Goal: Task Accomplishment & Management: Use online tool/utility

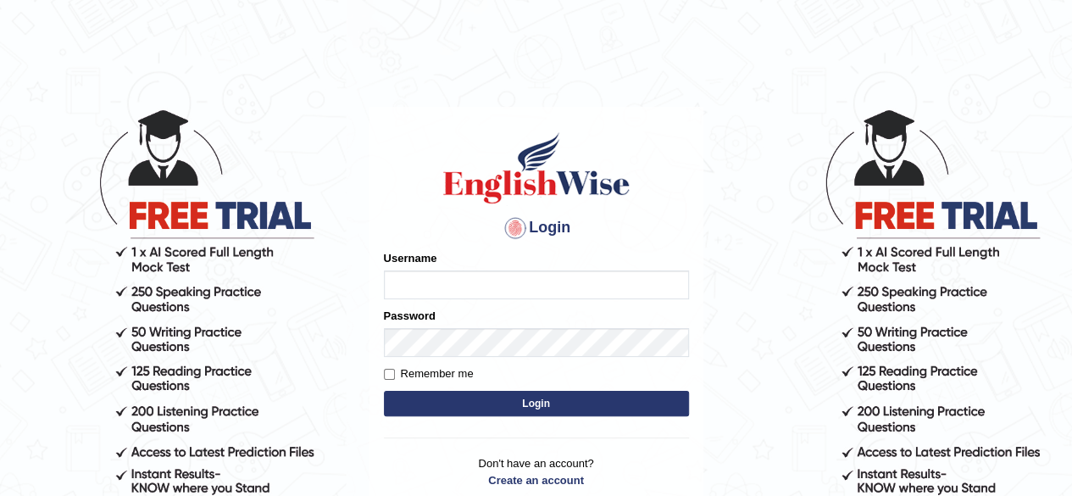
type input "abdulkhalid_parramatta"
click at [520, 394] on button "Login" at bounding box center [536, 403] width 305 height 25
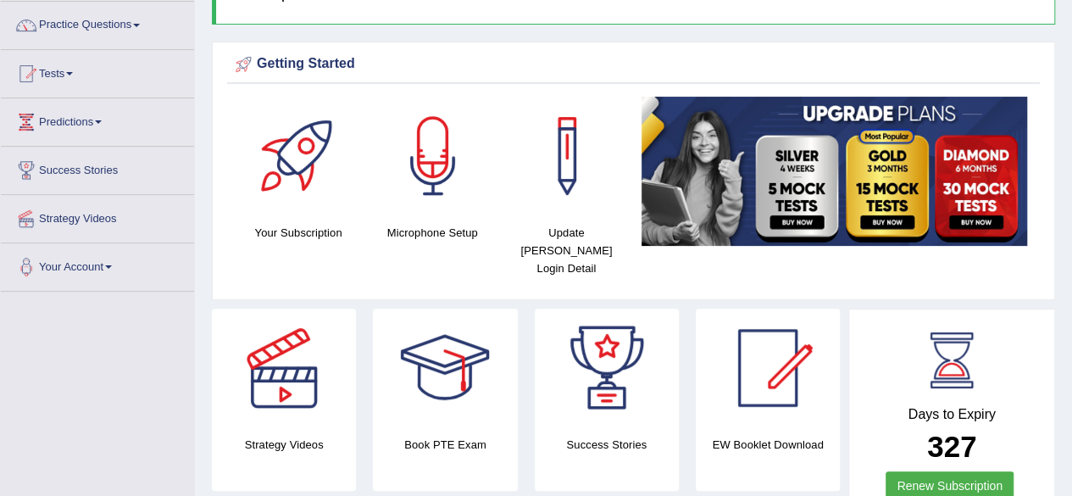
scroll to position [135, 0]
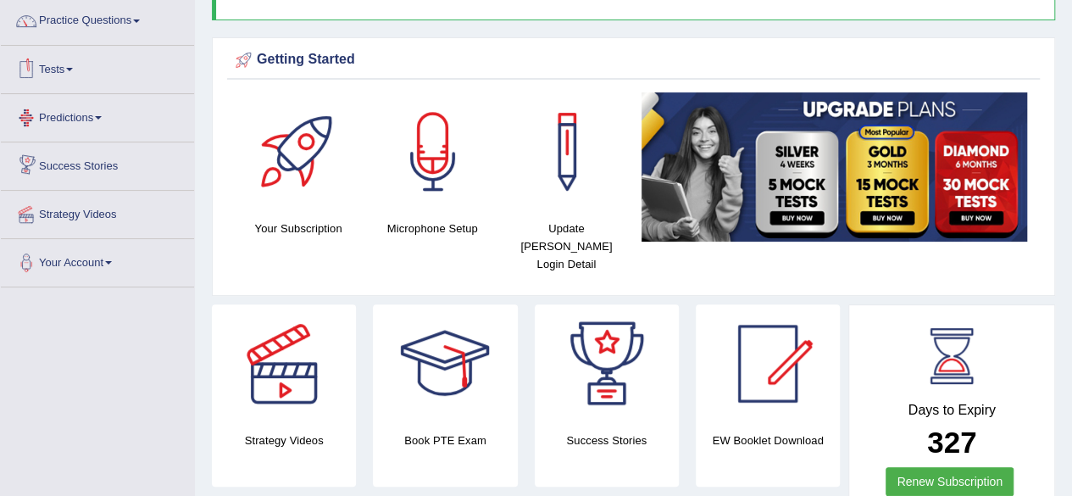
click at [58, 53] on link "Tests" at bounding box center [97, 67] width 193 height 42
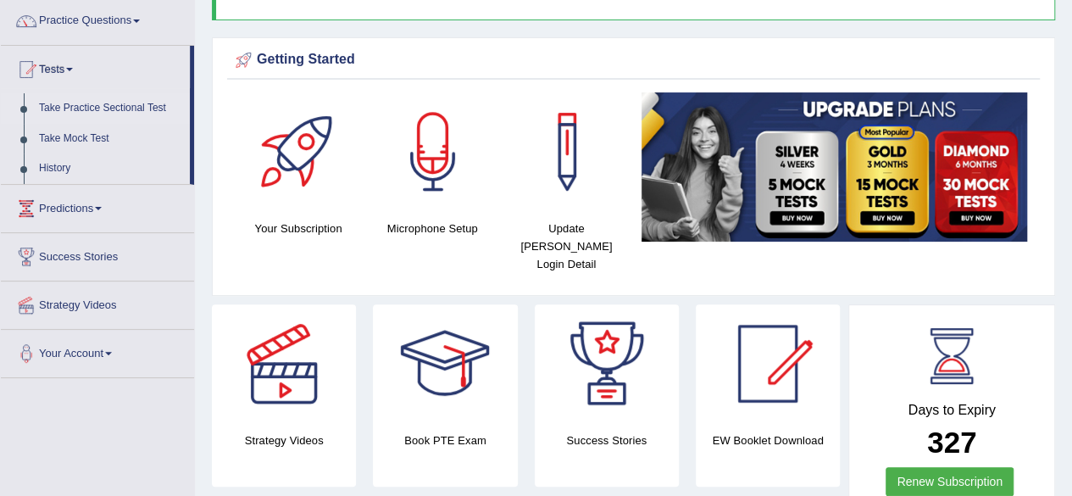
click at [117, 103] on link "Take Practice Sectional Test" at bounding box center [110, 108] width 158 height 31
click at [66, 106] on link "Take Practice Sectional Test" at bounding box center [110, 108] width 158 height 31
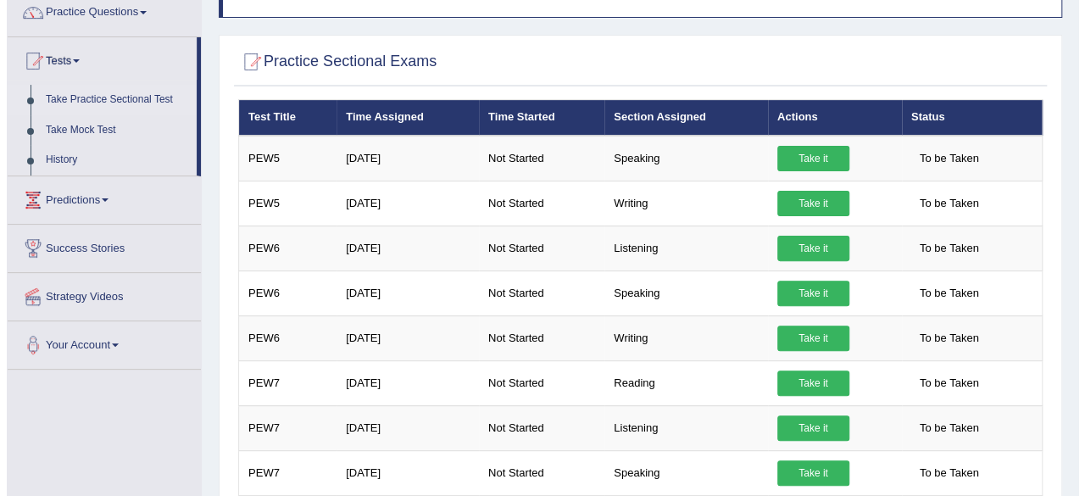
scroll to position [147, 0]
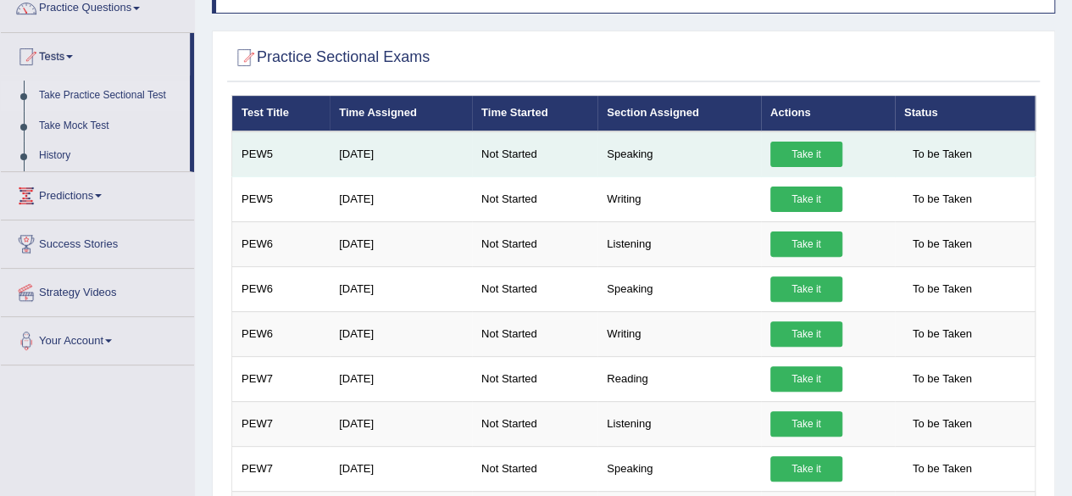
click at [808, 147] on link "Take it" at bounding box center [806, 153] width 72 height 25
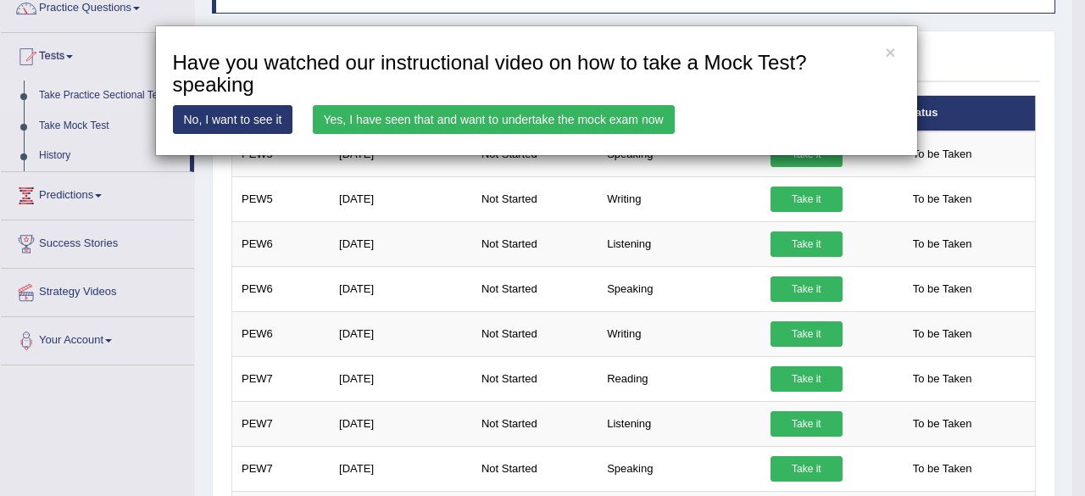
click at [525, 116] on link "Yes, I have seen that and want to undertake the mock exam now" at bounding box center [494, 119] width 362 height 29
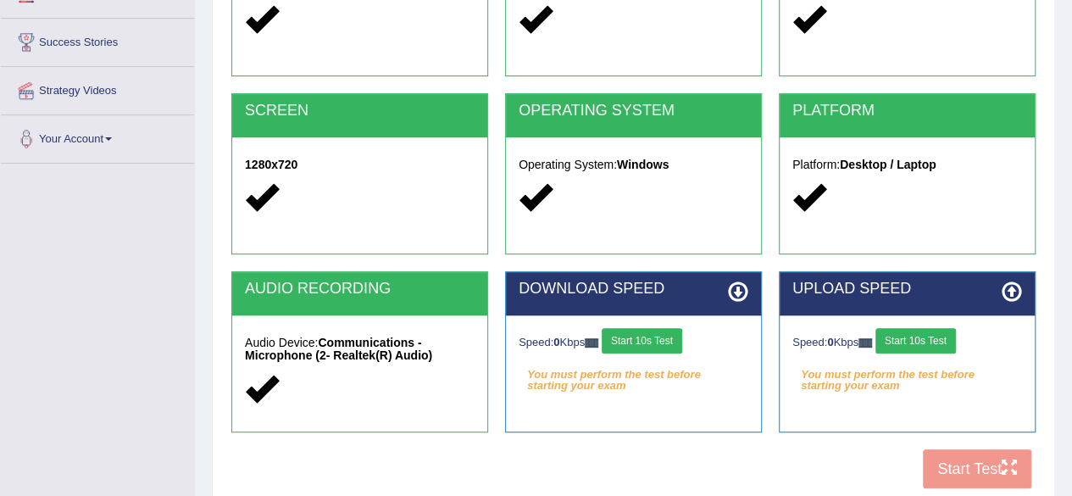
scroll to position [259, 0]
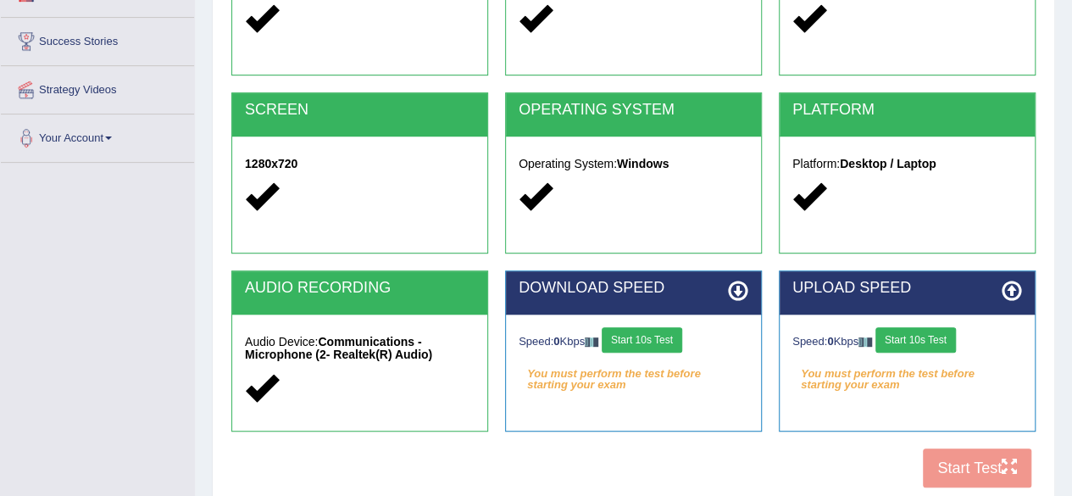
click at [662, 337] on button "Start 10s Test" at bounding box center [642, 339] width 80 height 25
click at [903, 337] on button "Start 10s Test" at bounding box center [915, 339] width 80 height 25
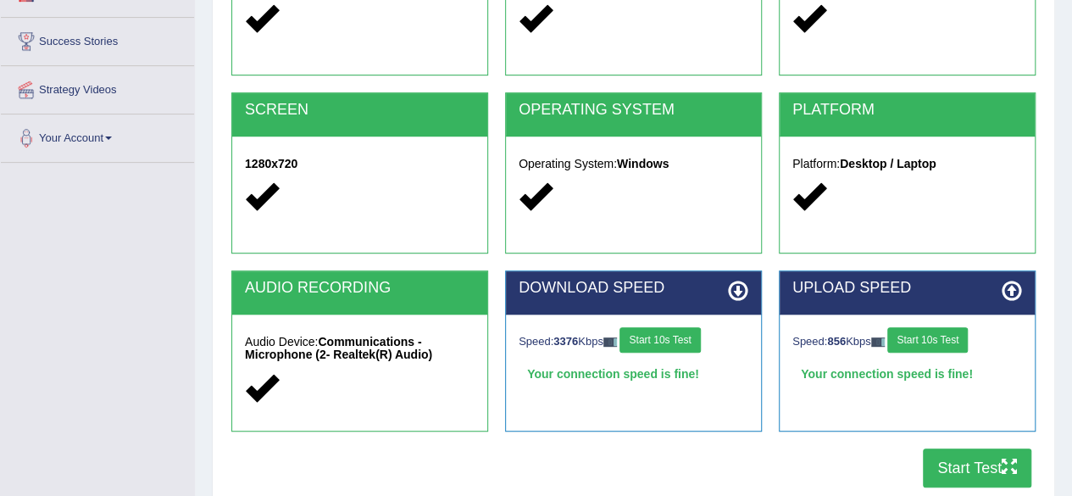
click at [946, 462] on button "Start Test" at bounding box center [977, 467] width 108 height 39
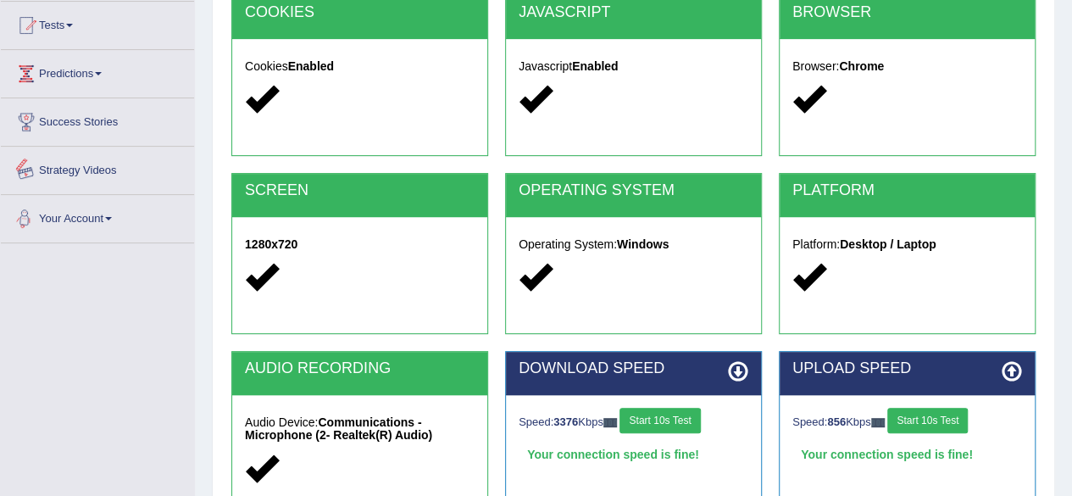
scroll to position [19, 0]
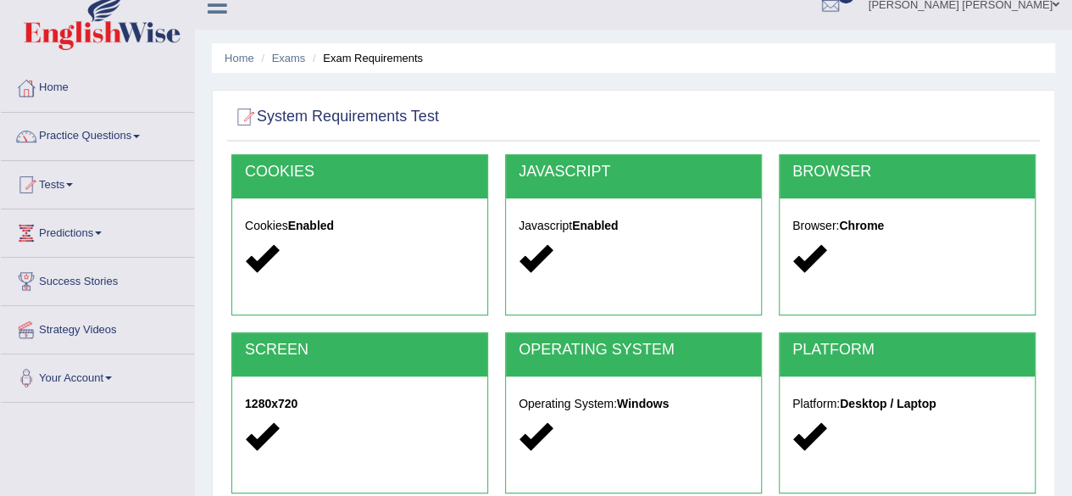
drag, startPoint x: 180, startPoint y: 182, endPoint x: 526, endPoint y: 125, distance: 351.3
click at [526, 125] on div at bounding box center [633, 117] width 804 height 35
click at [81, 177] on link "Tests" at bounding box center [97, 182] width 193 height 42
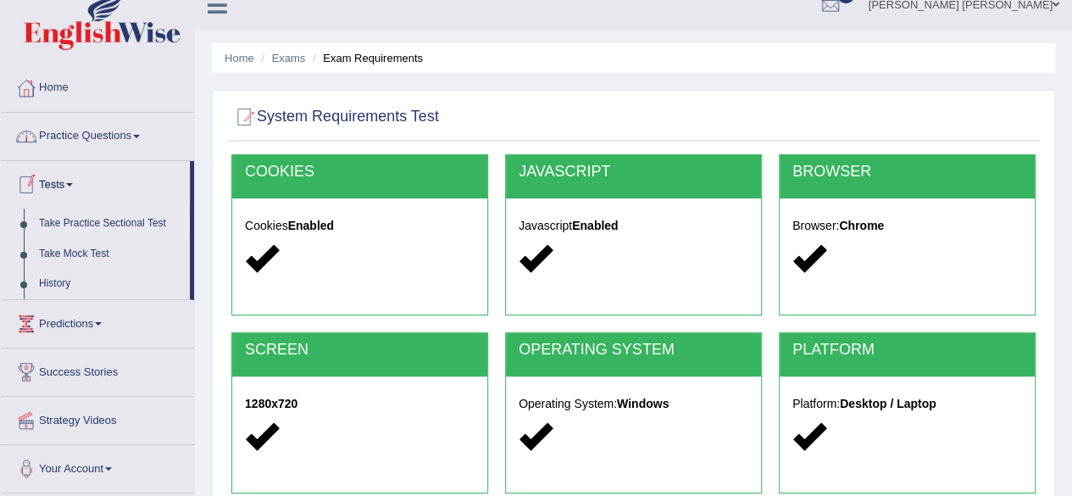
click at [114, 221] on link "Take Practice Sectional Test" at bounding box center [110, 223] width 158 height 31
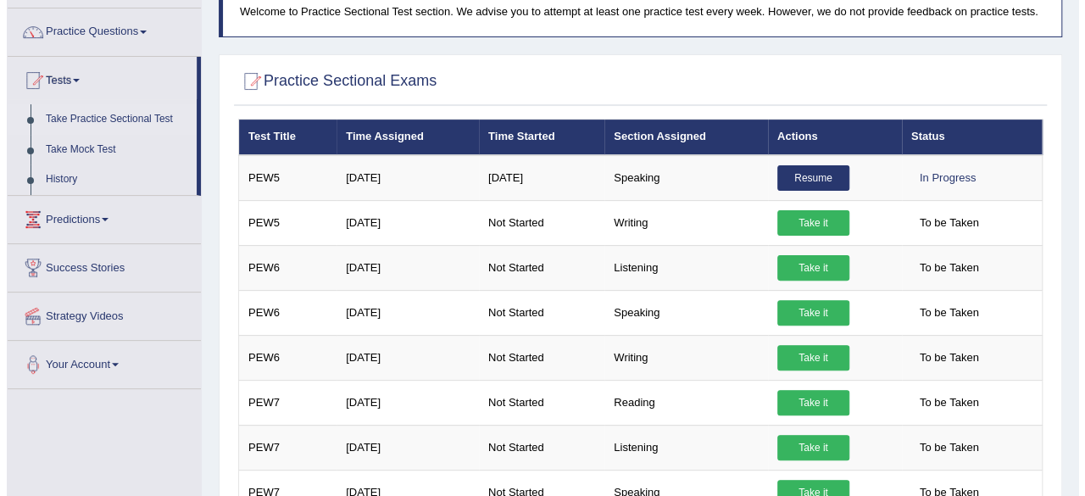
scroll to position [125, 0]
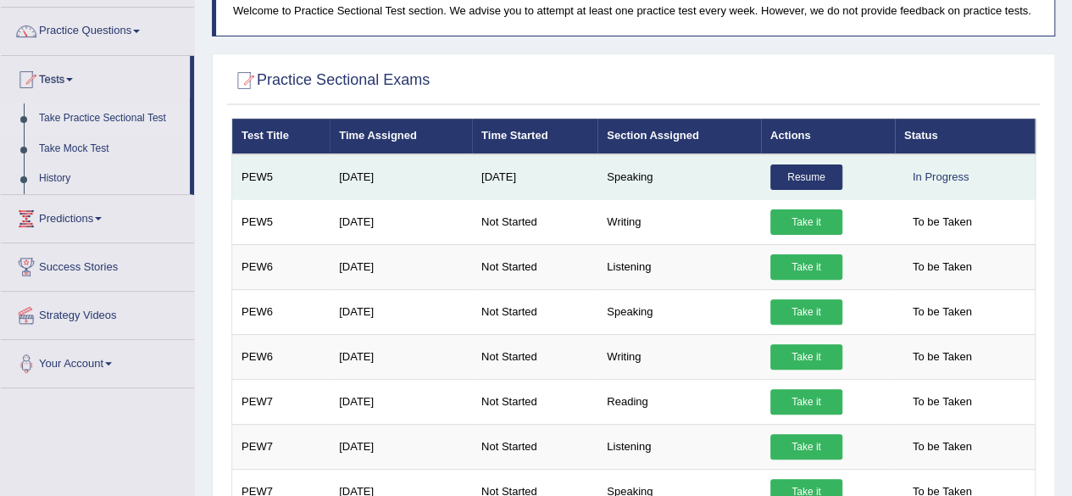
click at [786, 175] on link "Resume" at bounding box center [806, 176] width 72 height 25
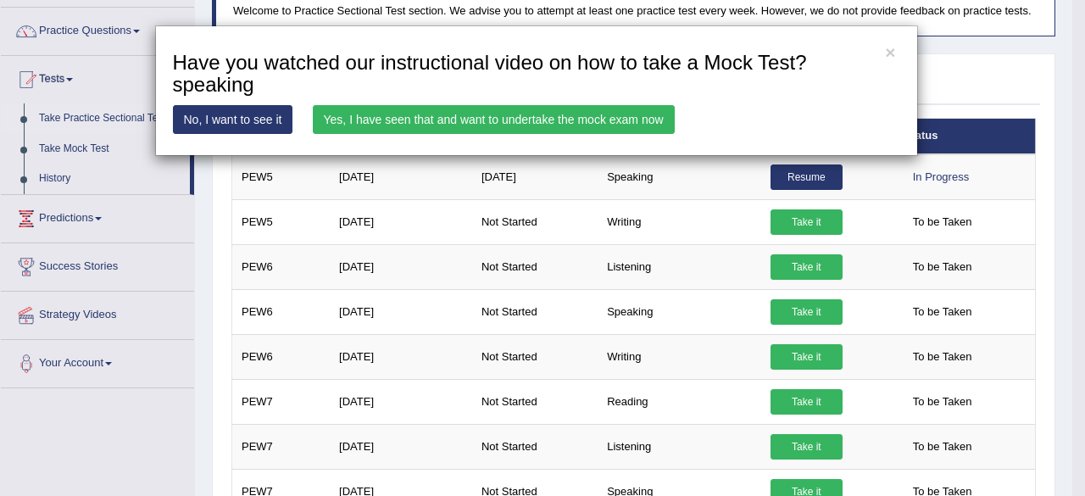
click at [569, 118] on link "Yes, I have seen that and want to undertake the mock exam now" at bounding box center [494, 119] width 362 height 29
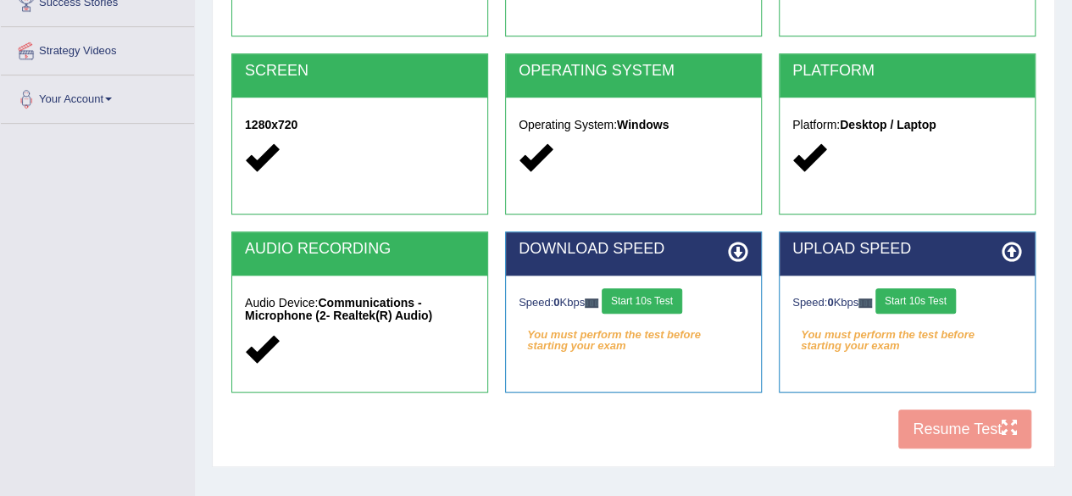
scroll to position [393, 0]
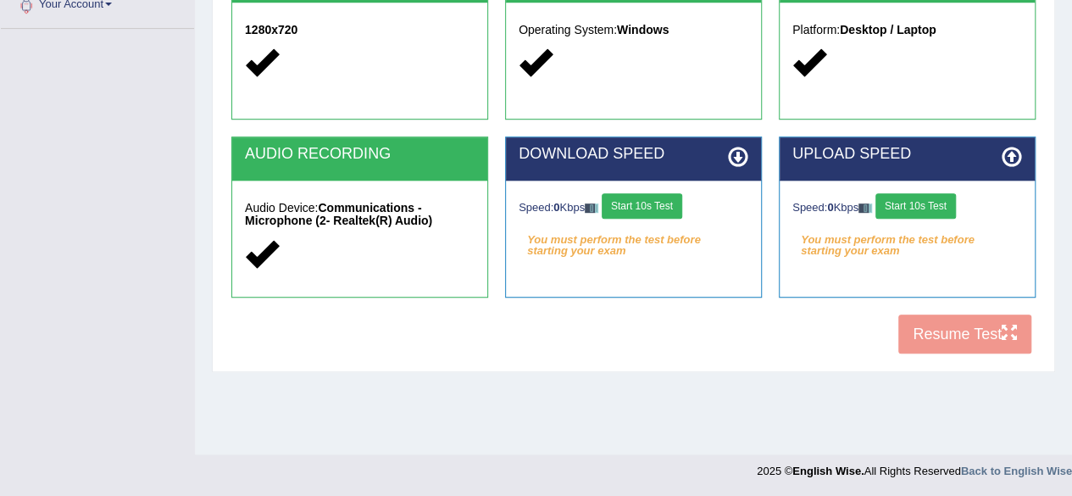
click at [663, 196] on button "Start 10s Test" at bounding box center [642, 205] width 80 height 25
click at [903, 208] on button "Start 10s Test" at bounding box center [915, 205] width 80 height 25
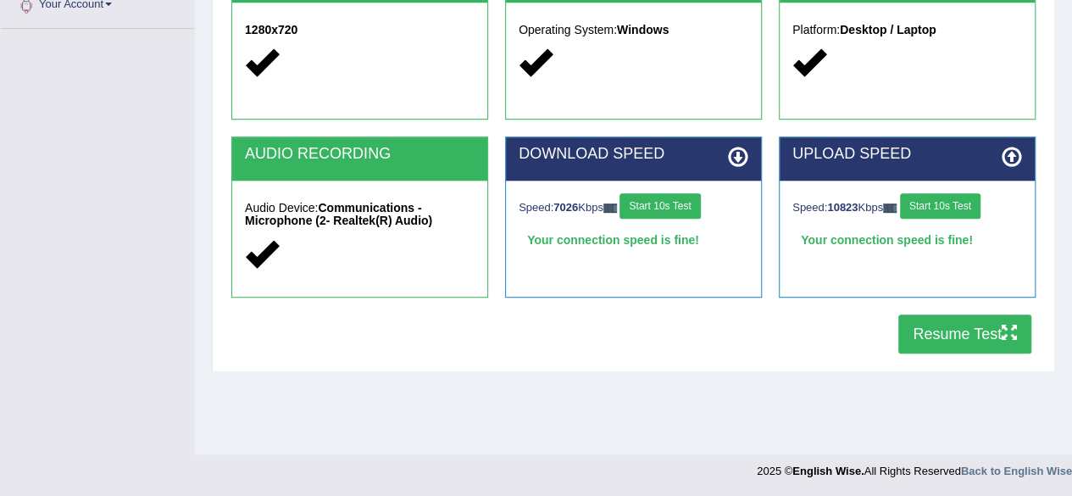
click at [956, 325] on button "Resume Test" at bounding box center [964, 333] width 133 height 39
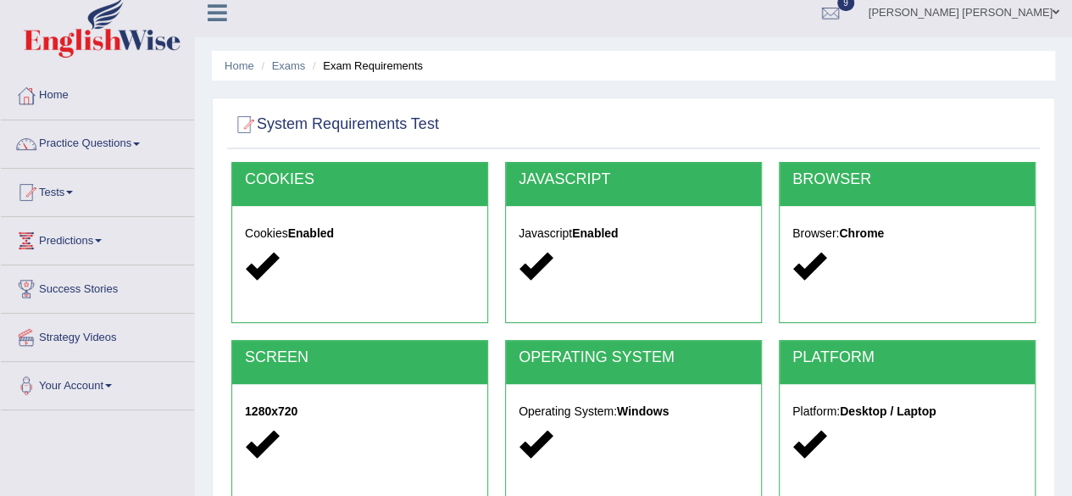
scroll to position [0, 0]
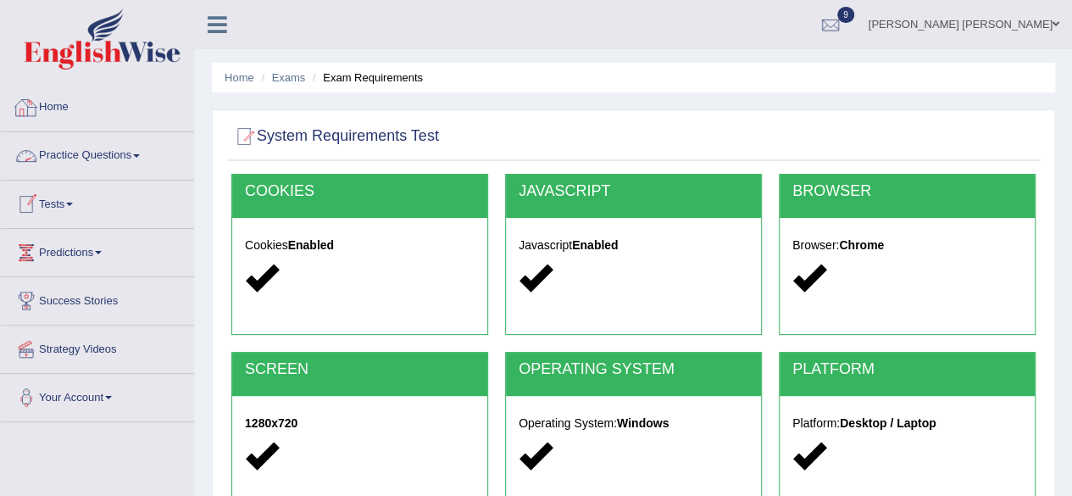
click at [54, 113] on link "Home" at bounding box center [97, 105] width 193 height 42
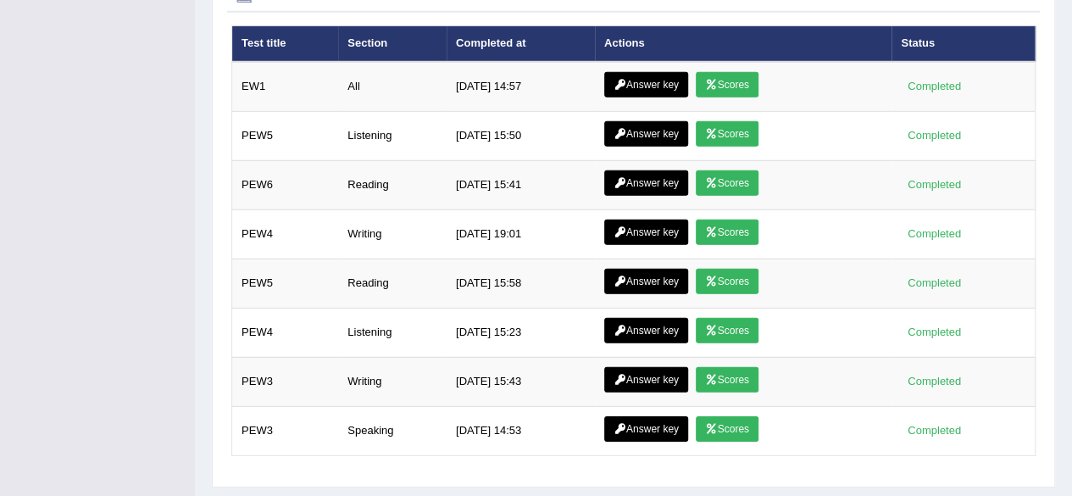
scroll to position [2415, 0]
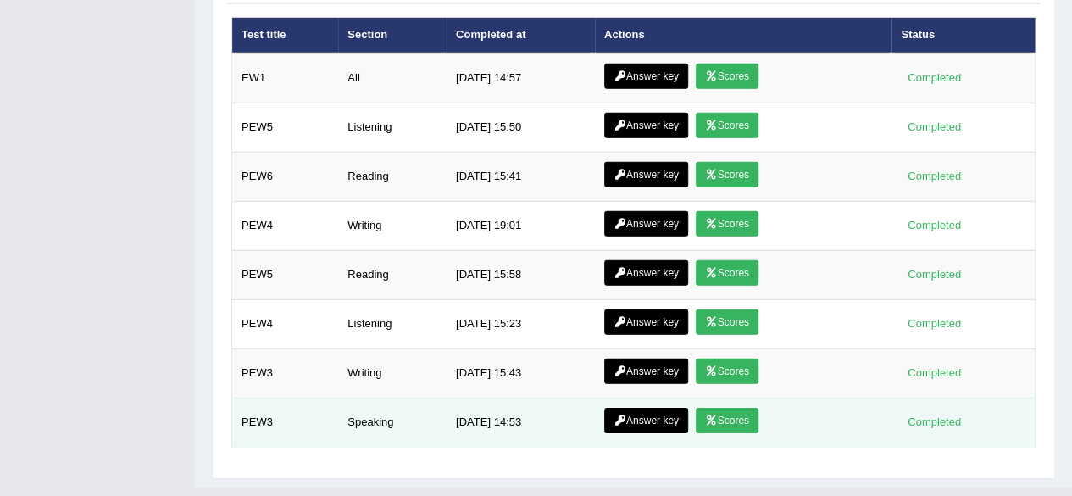
click at [661, 408] on link "Answer key" at bounding box center [646, 420] width 84 height 25
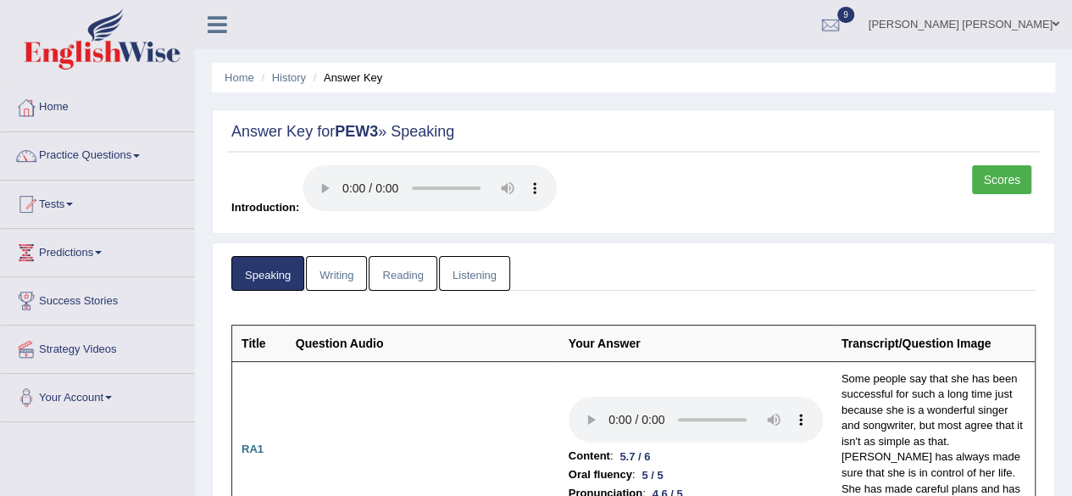
click at [332, 278] on link "Writing" at bounding box center [336, 273] width 61 height 35
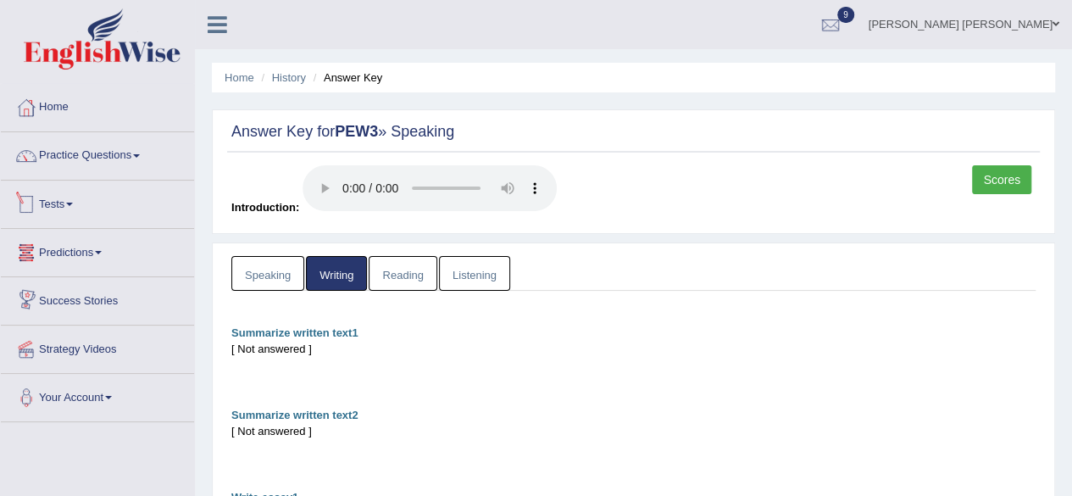
click at [73, 208] on link "Tests" at bounding box center [97, 201] width 193 height 42
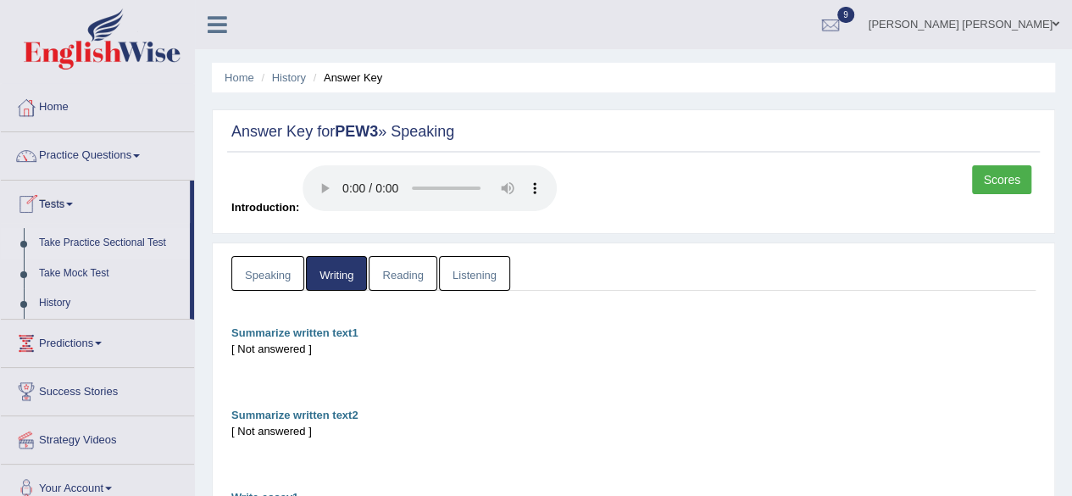
click at [75, 234] on link "Take Practice Sectional Test" at bounding box center [110, 243] width 158 height 31
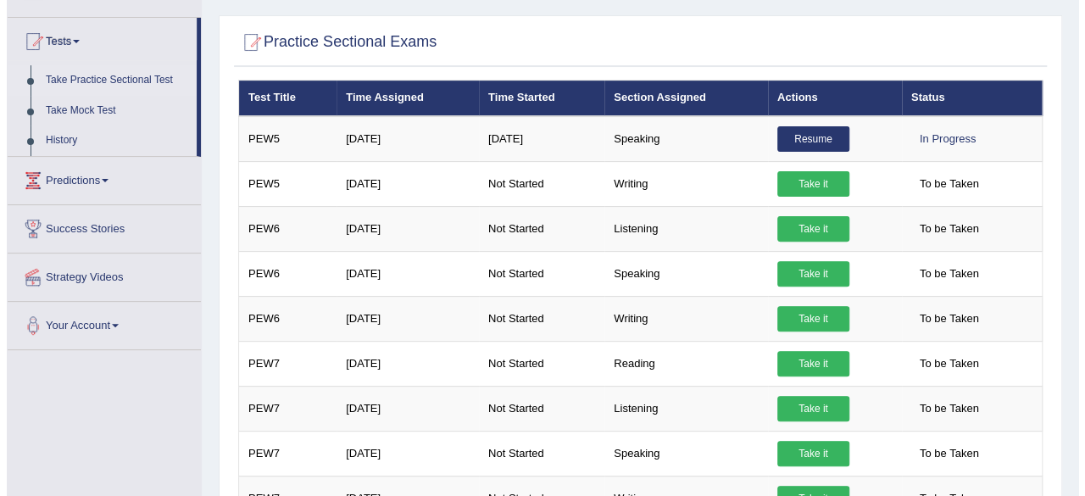
scroll to position [173, 0]
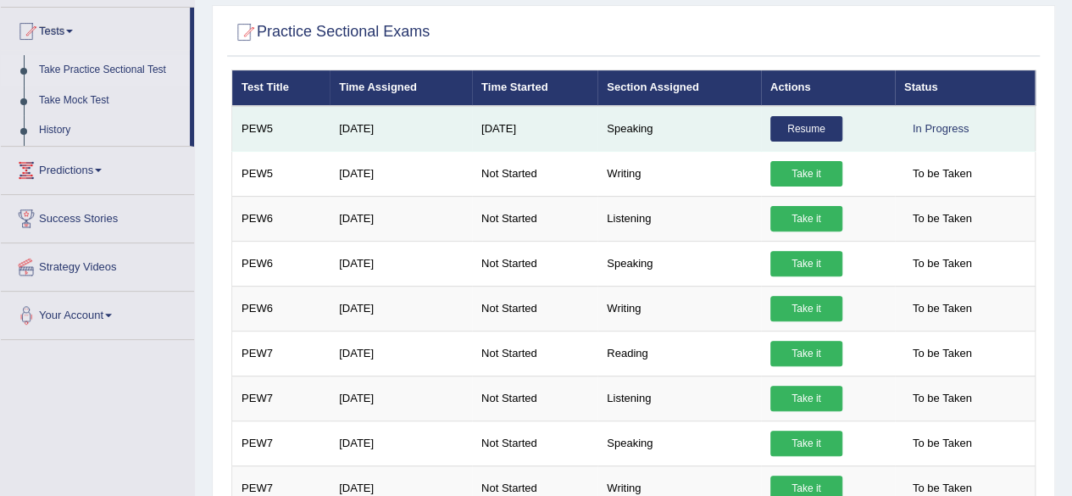
click at [800, 127] on link "Resume" at bounding box center [806, 128] width 72 height 25
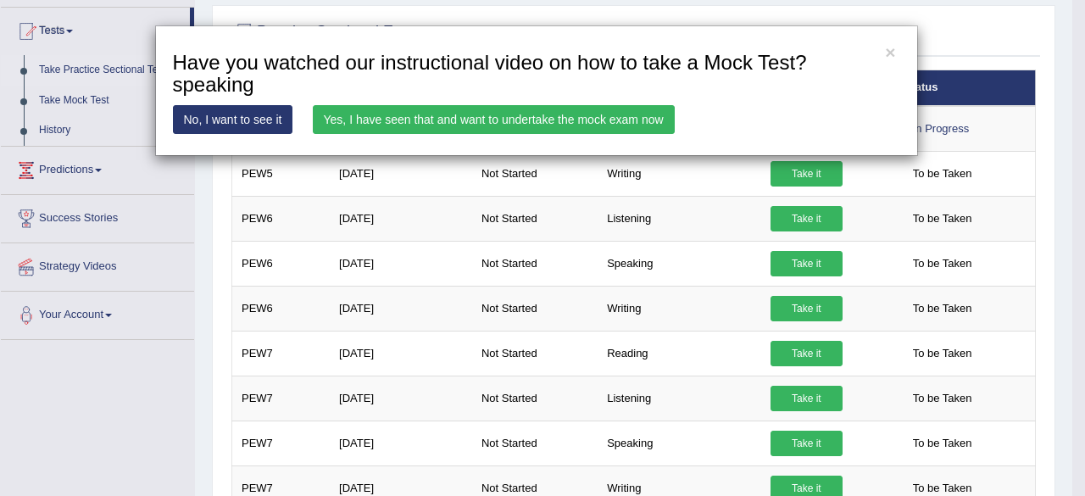
click at [641, 119] on link "Yes, I have seen that and want to undertake the mock exam now" at bounding box center [494, 119] width 362 height 29
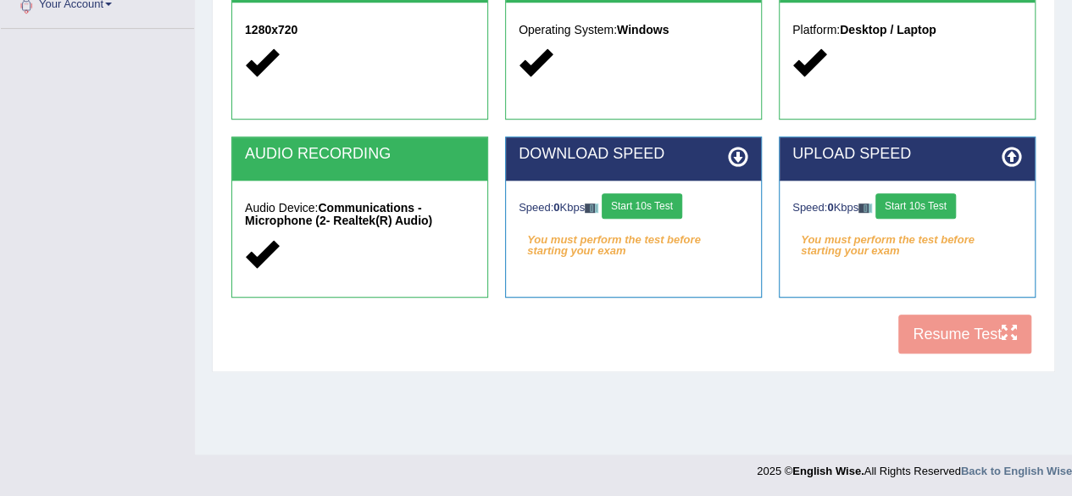
click at [671, 194] on button "Start 10s Test" at bounding box center [642, 205] width 80 height 25
click at [902, 208] on button "Start 10s Test" at bounding box center [915, 205] width 80 height 25
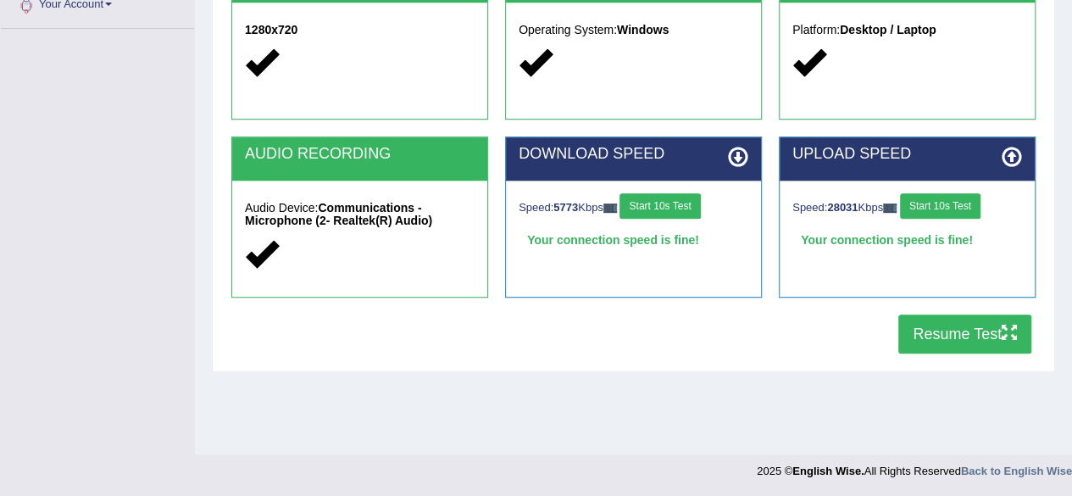
click at [927, 333] on button "Resume Test" at bounding box center [964, 333] width 133 height 39
